Goal: Navigation & Orientation: Find specific page/section

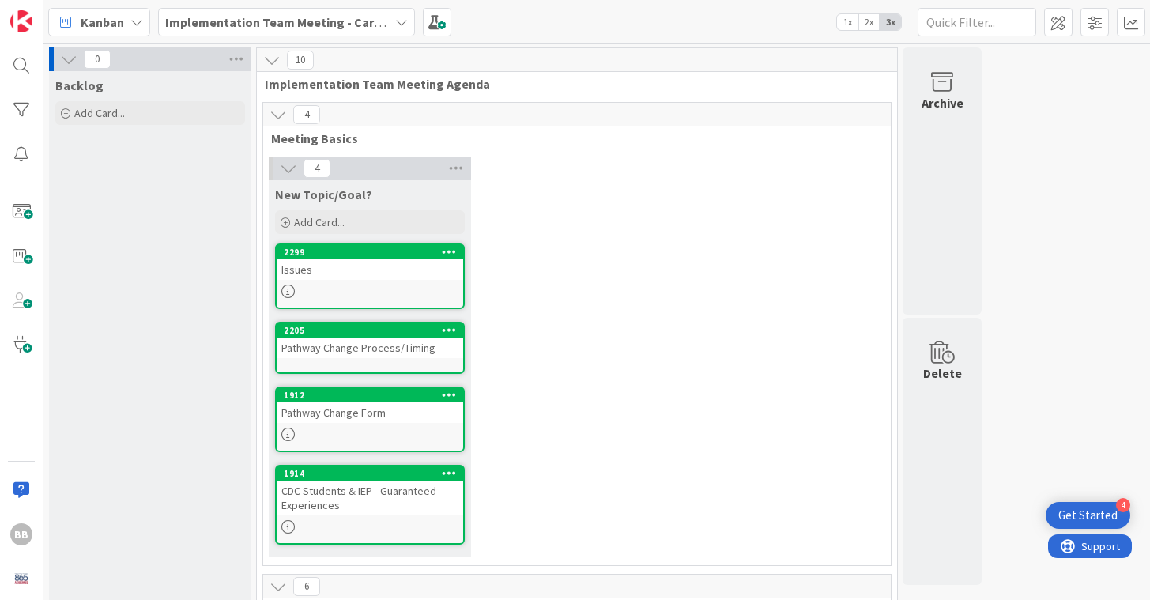
click at [382, 20] on b "Implementation Team Meeting - Career Themed" at bounding box center [303, 22] width 277 height 16
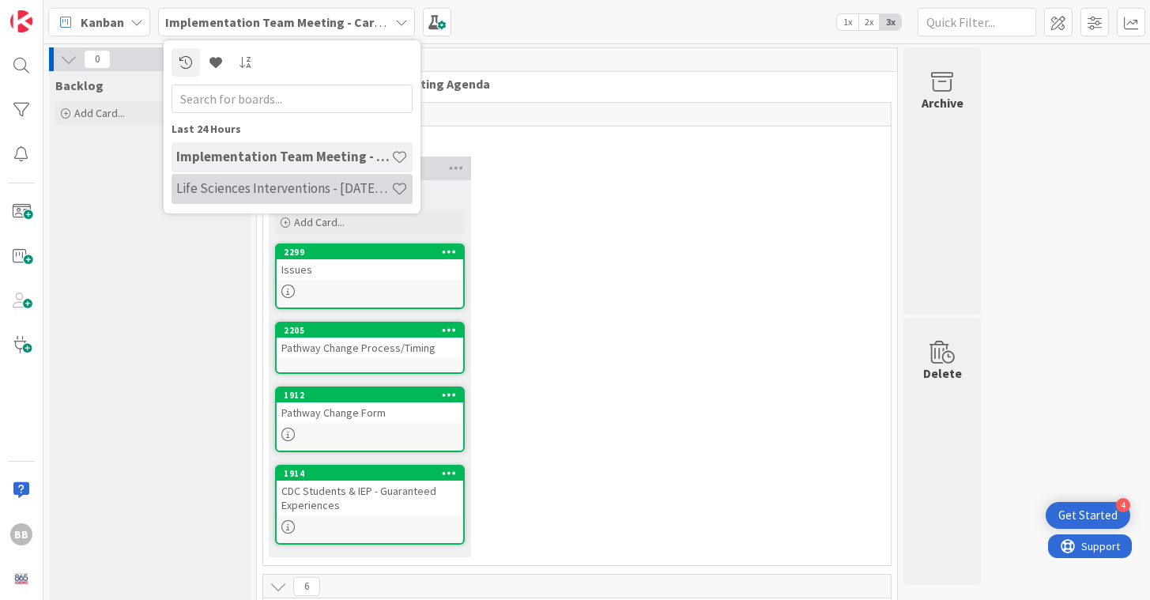
click at [229, 184] on h4 "Life Sciences Interventions - 2025-2026" at bounding box center [283, 188] width 215 height 16
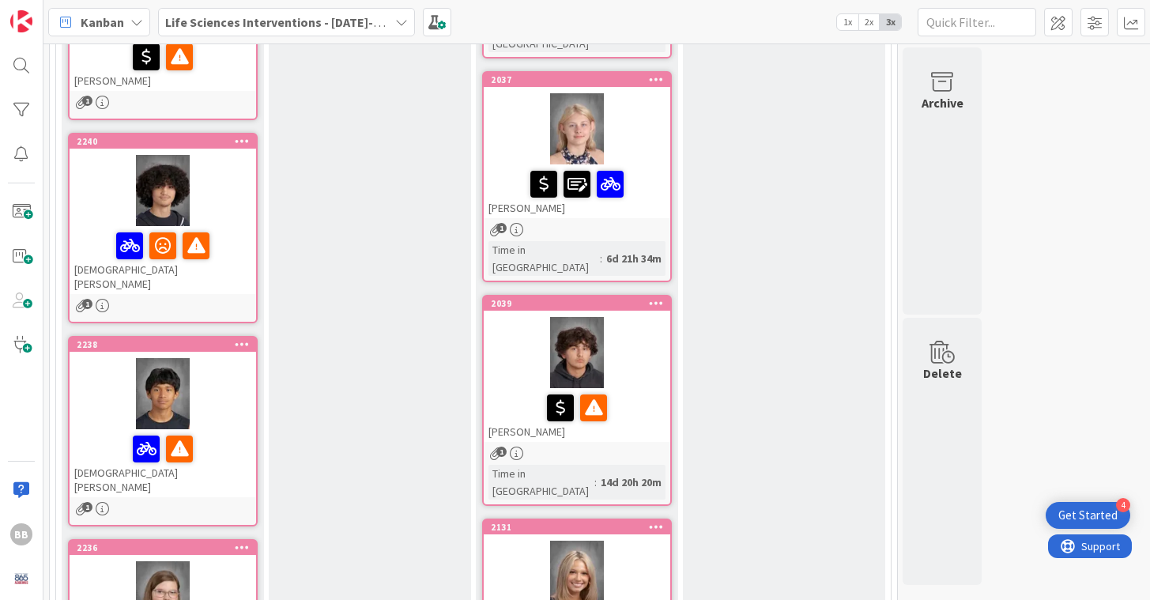
scroll to position [884, 0]
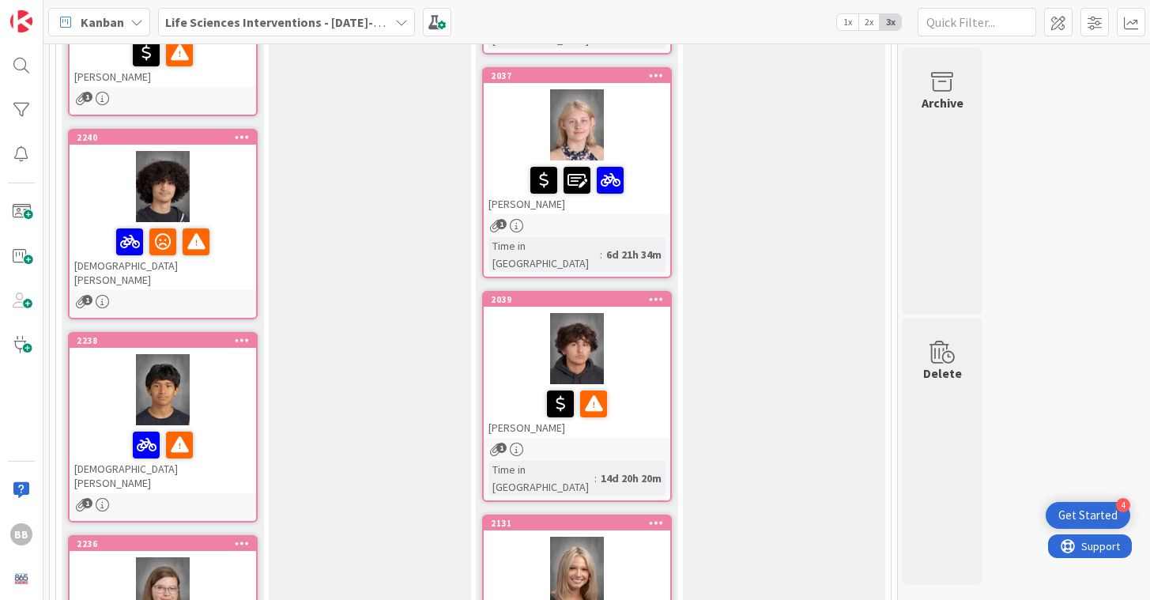
click at [212, 354] on div at bounding box center [163, 389] width 186 height 71
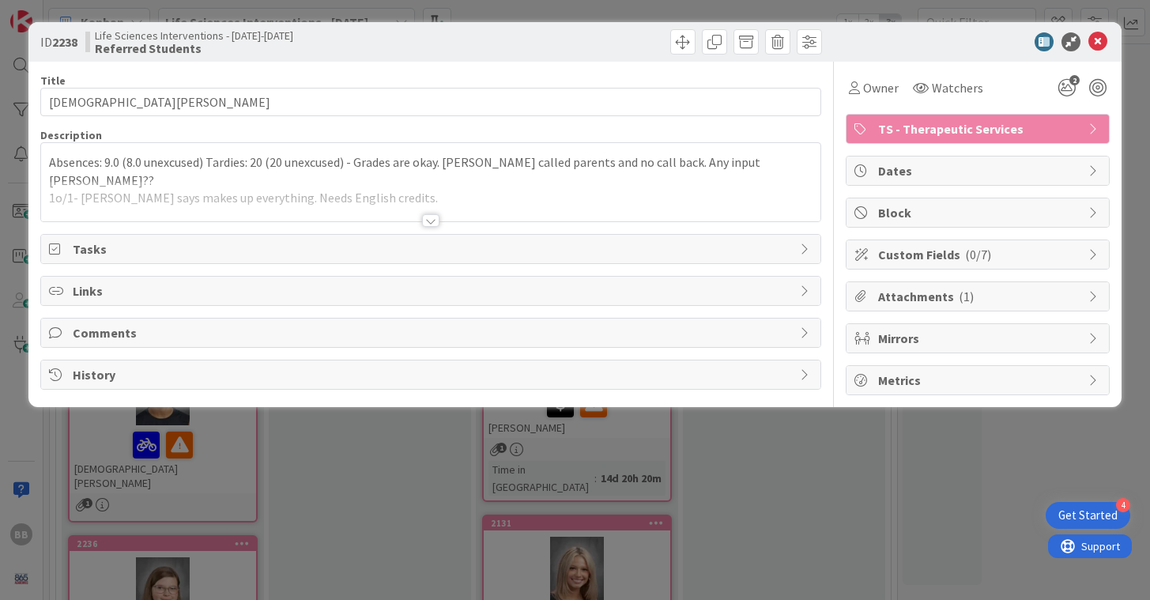
click at [437, 217] on div at bounding box center [430, 220] width 17 height 13
